Goal: Task Accomplishment & Management: Complete application form

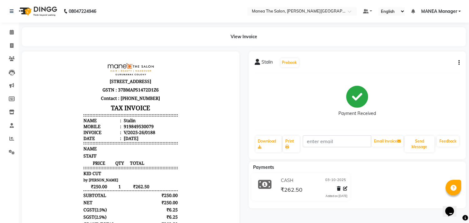
select select "8903"
select select "service"
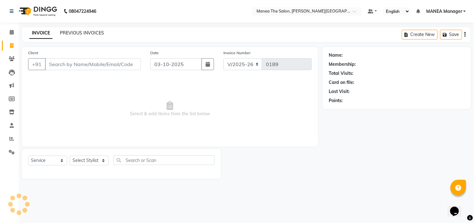
click at [80, 31] on link "PREVIOUS INVOICES" at bounding box center [82, 33] width 44 height 6
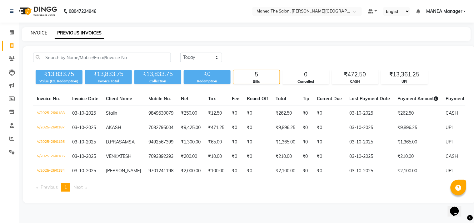
click at [43, 33] on link "INVOICE" at bounding box center [38, 33] width 18 height 6
select select "8903"
select select "service"
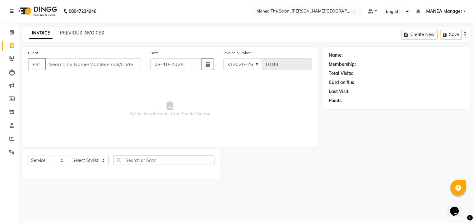
click at [114, 63] on input "Client" at bounding box center [93, 64] width 96 height 12
type input "9440504898"
click at [114, 63] on span "Add Client" at bounding box center [125, 64] width 25 height 6
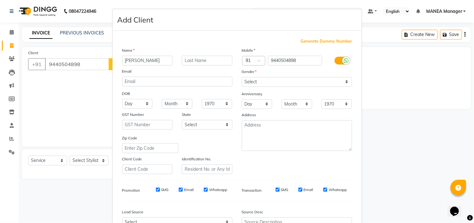
type input "[PERSON_NAME]"
click at [258, 80] on select "Select [DEMOGRAPHIC_DATA] [DEMOGRAPHIC_DATA] Other Prefer Not To Say" at bounding box center [297, 82] width 110 height 10
select select "[DEMOGRAPHIC_DATA]"
click at [242, 77] on select "Select [DEMOGRAPHIC_DATA] [DEMOGRAPHIC_DATA] Other Prefer Not To Say" at bounding box center [297, 82] width 110 height 10
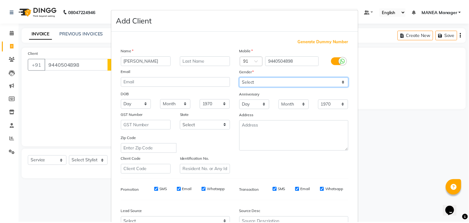
scroll to position [66, 0]
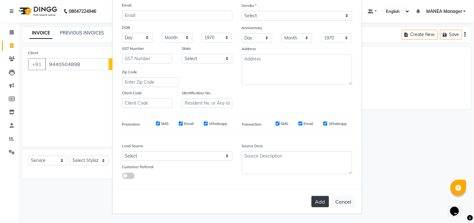
click at [312, 196] on button "Add" at bounding box center [321, 201] width 18 height 11
select select
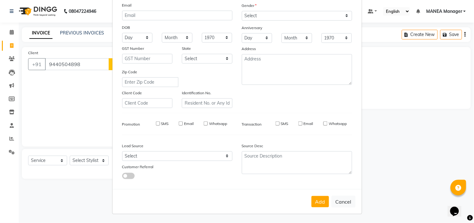
select select
checkbox input "false"
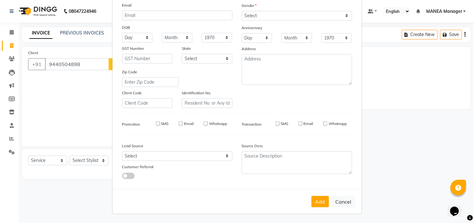
checkbox input "false"
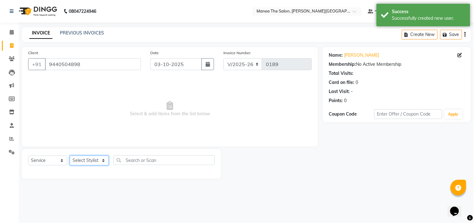
click at [80, 163] on select "Select Stylist [PERSON_NAME] Manager [PERSON_NAME] [PERSON_NAME] NO STYLIST [PE…" at bounding box center [89, 160] width 39 height 10
select select "90110"
click at [70, 156] on select "Select Stylist [PERSON_NAME] Manager [PERSON_NAME] [PERSON_NAME] NO STYLIST [PE…" at bounding box center [89, 160] width 39 height 10
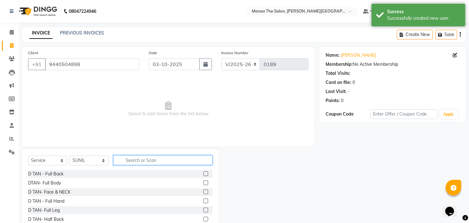
click at [142, 159] on input "text" at bounding box center [162, 160] width 99 height 10
type input "CUT"
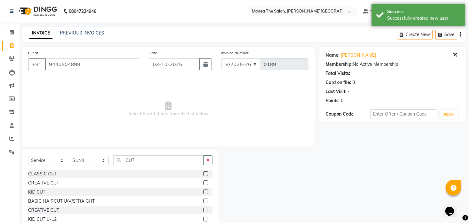
click at [208, 182] on label at bounding box center [206, 182] width 5 height 5
click at [208, 182] on input "checkbox" at bounding box center [206, 183] width 4 height 4
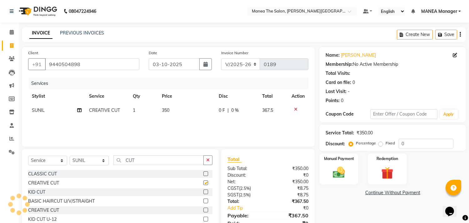
checkbox input "false"
click at [179, 110] on td "350" at bounding box center [186, 110] width 57 height 14
select select "90110"
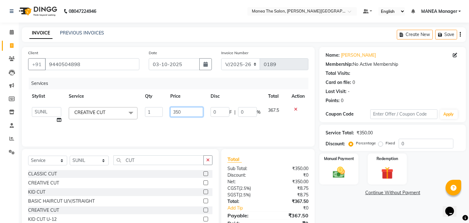
click at [179, 110] on input "350" at bounding box center [186, 112] width 33 height 10
type input "500"
click at [183, 123] on div "Services Stylist Service Qty Price Disc Total Action [PERSON_NAME] Manager [PER…" at bounding box center [168, 109] width 280 height 63
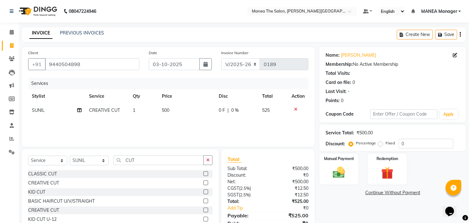
scroll to position [27, 0]
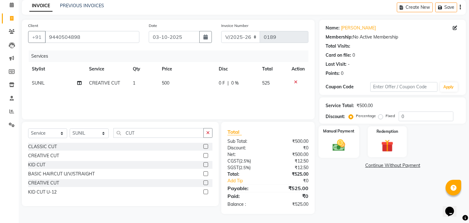
click at [338, 141] on img at bounding box center [339, 145] width 21 height 15
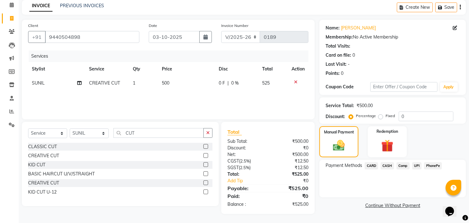
click at [414, 165] on span "UPI" at bounding box center [417, 165] width 10 height 7
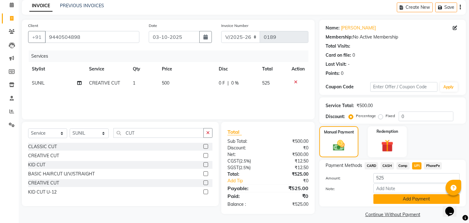
click at [408, 203] on button "Add Payment" at bounding box center [417, 199] width 86 height 10
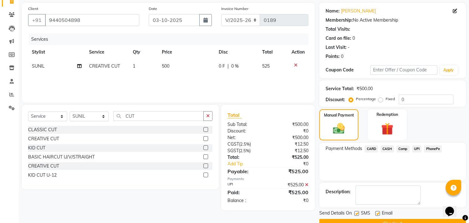
scroll to position [58, 0]
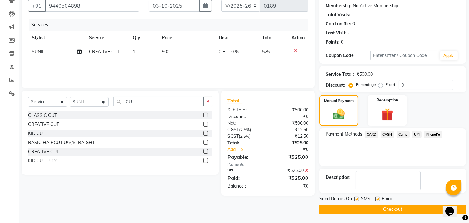
click at [402, 204] on button "Checkout" at bounding box center [393, 209] width 147 height 10
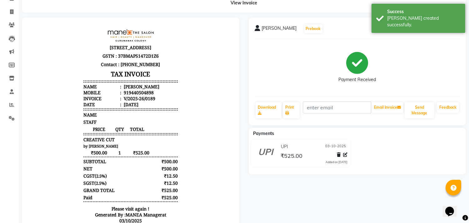
scroll to position [67, 0]
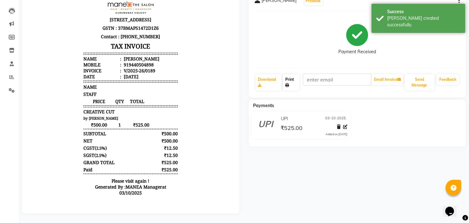
click at [290, 74] on link "Print" at bounding box center [291, 82] width 17 height 16
